Goal: Transaction & Acquisition: Subscribe to service/newsletter

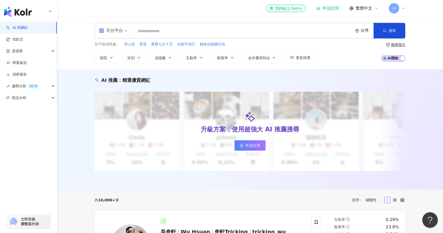
click at [328, 9] on div "申請試用" at bounding box center [328, 8] width 23 height 5
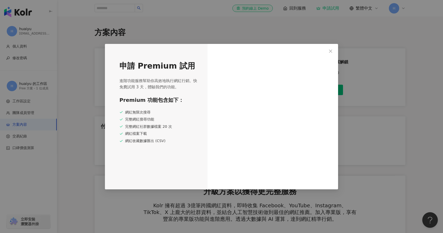
click at [418, 142] on div "申請 Premium 試用 進階功能服務幫助你高效地執行網紅行銷。快免費試用 3 天，體驗我們的功能。 Premium 功能包含如下： 網紅無限次搜尋 完整網…" at bounding box center [221, 116] width 443 height 233
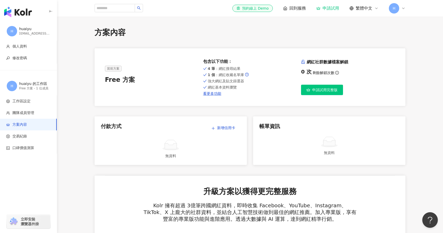
click at [323, 87] on button "申請試用完整版" at bounding box center [322, 90] width 42 height 10
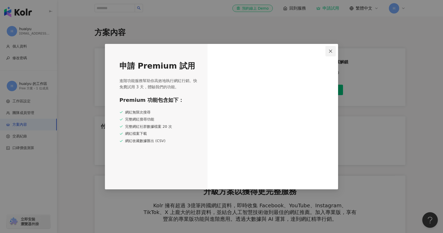
click at [333, 50] on icon "close" at bounding box center [331, 51] width 4 height 4
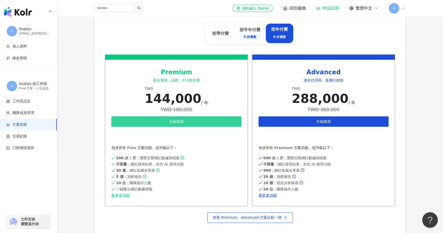
scroll to position [219, 0]
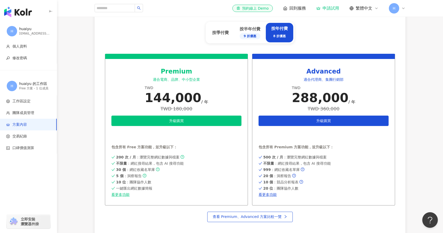
click at [67, 32] on main "方案內容 當前方案 Free 方案 包含以下功能 ： 4 筆 ：網紅搜尋結果 1 個 ：網紅收藏名單庫 強大網紅及貼文篩選器 網紅基本資料瀏覽 看更多功能 網…" at bounding box center [250, 86] width 386 height 557
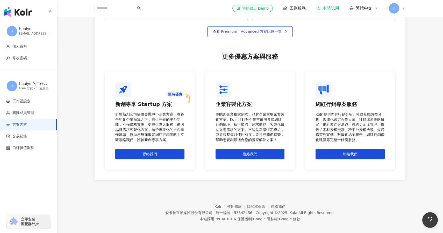
scroll to position [408, 0]
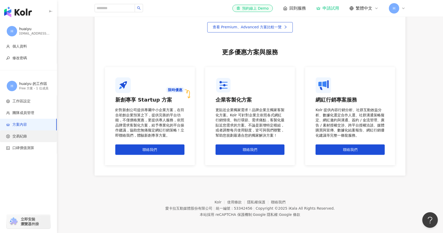
click at [29, 135] on span "交易紀錄" at bounding box center [29, 136] width 46 height 5
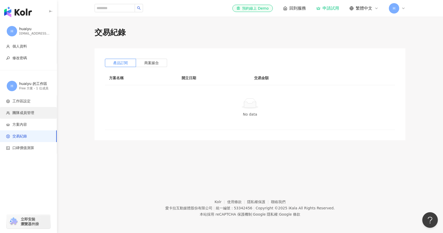
click at [23, 109] on li "團隊成員管理" at bounding box center [28, 113] width 57 height 12
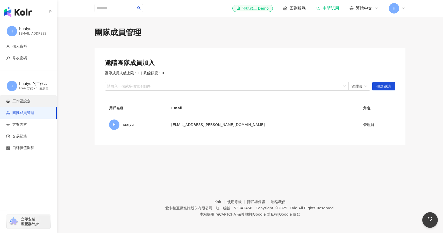
click at [33, 99] on span "工作區設定" at bounding box center [29, 101] width 46 height 5
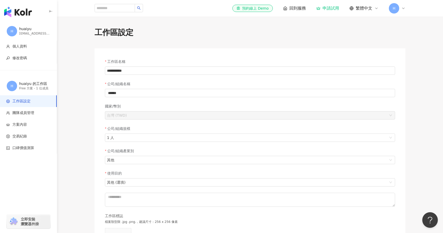
click at [297, 11] on div "el-icon-cs 預約線上 Demo 回到服務 申請試用 繁體中文 H" at bounding box center [319, 8] width 173 height 10
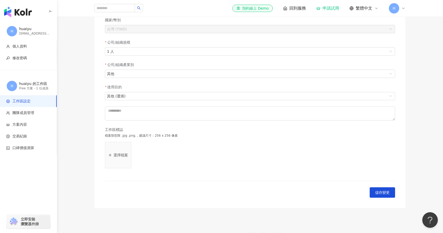
scroll to position [119, 0]
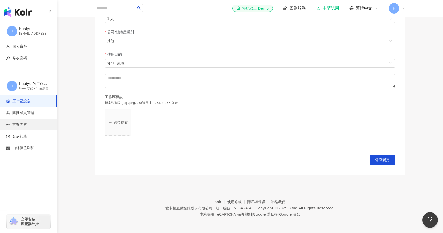
click at [38, 120] on li "方案內容" at bounding box center [28, 125] width 57 height 12
